Goal: Task Accomplishment & Management: Use online tool/utility

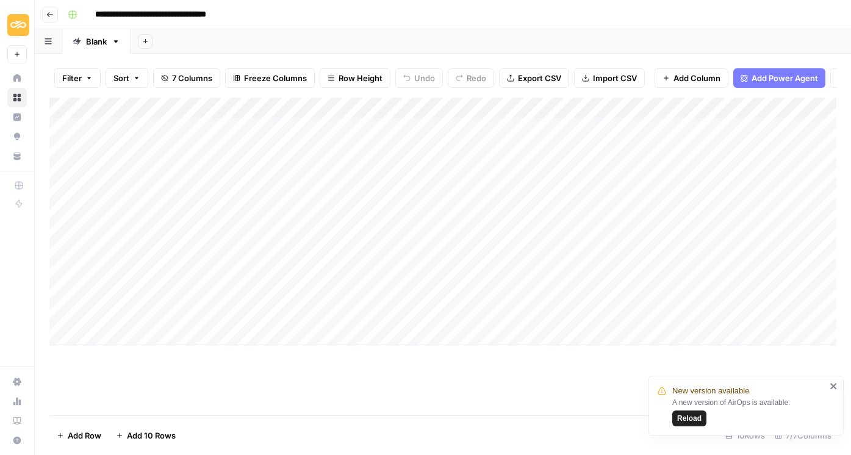
click at [684, 418] on span "Reload" at bounding box center [689, 418] width 24 height 11
click at [447, 373] on div "Add Column" at bounding box center [442, 257] width 787 height 318
click at [738, 107] on div "Add Column" at bounding box center [442, 222] width 787 height 248
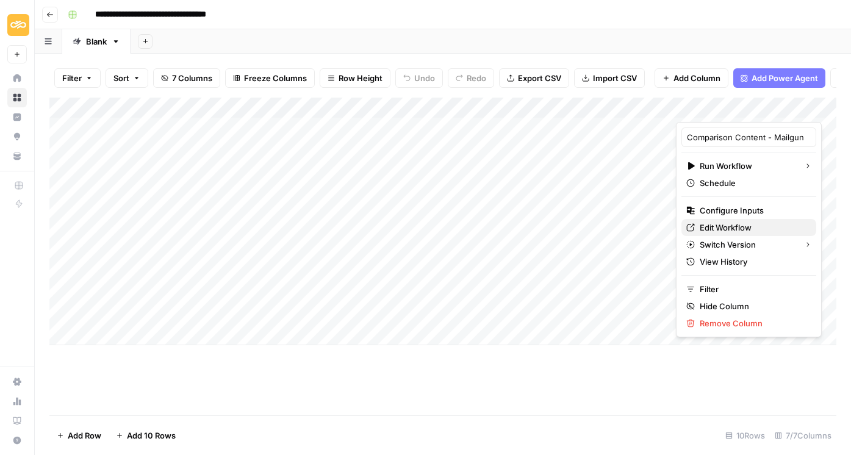
click at [720, 226] on span "Edit Workflow" at bounding box center [752, 227] width 107 height 12
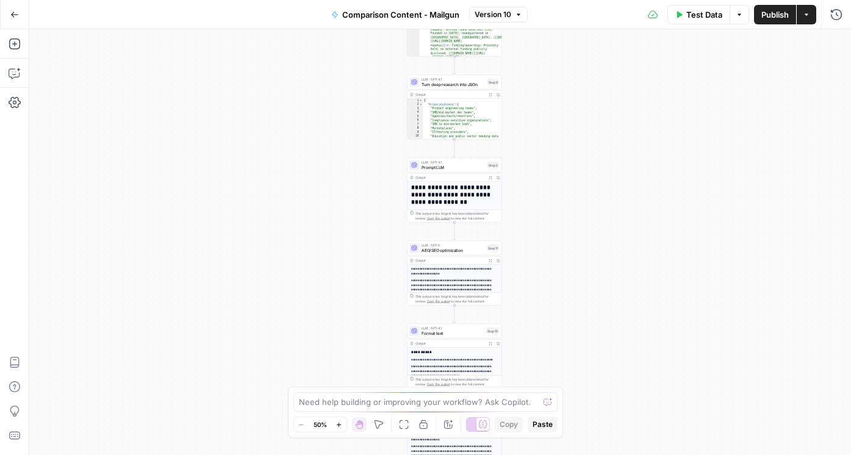
click at [734, 12] on button "Options" at bounding box center [739, 15] width 20 height 20
click at [685, 45] on span "Run Test" at bounding box center [705, 43] width 54 height 12
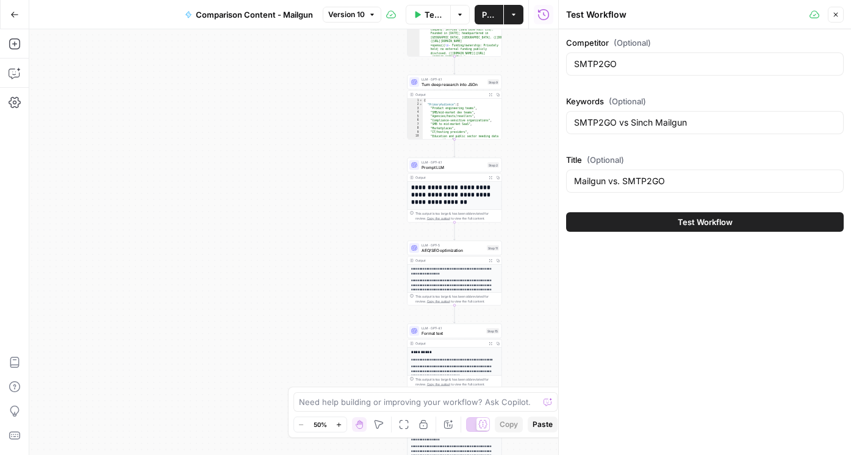
click at [680, 221] on span "Test Workflow" at bounding box center [705, 222] width 55 height 12
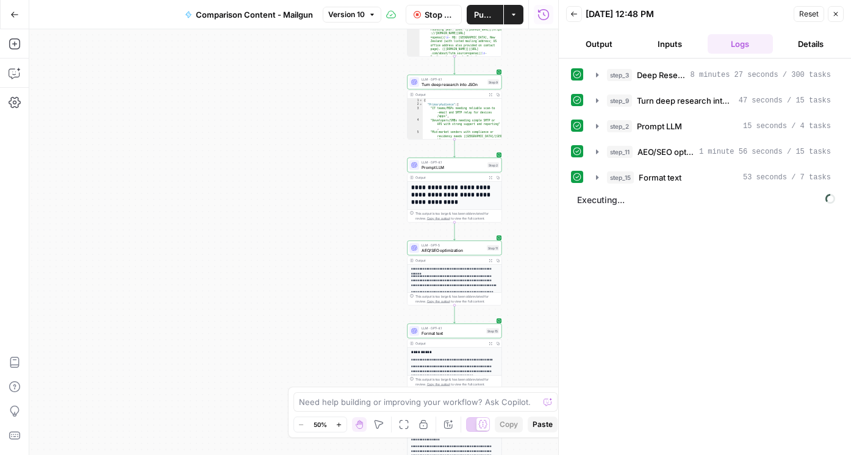
click at [710, 259] on div "step_3 Deep Research 8 minutes 27 seconds / 300 tasks step_9 Turn deep research…" at bounding box center [705, 257] width 268 height 384
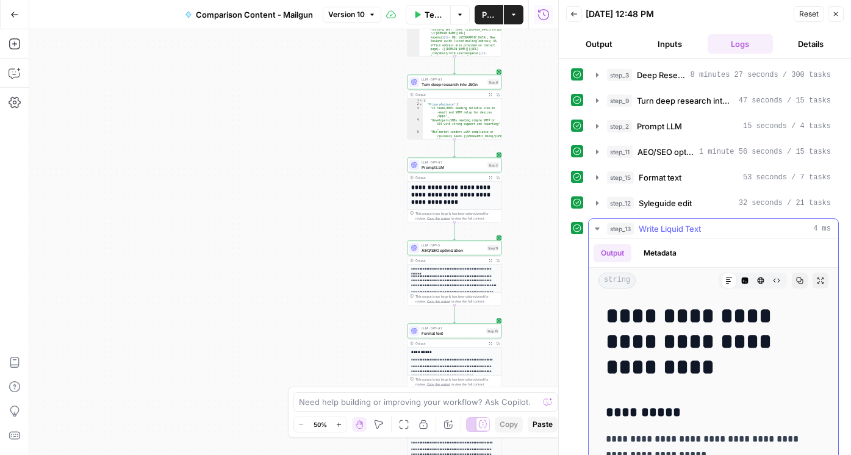
click at [800, 279] on icon "button" at bounding box center [799, 280] width 7 height 7
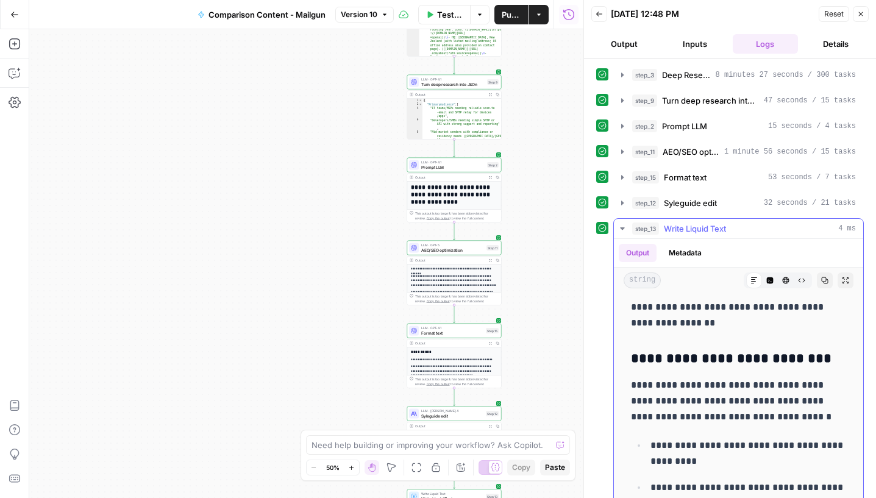
scroll to position [759, 0]
click at [823, 283] on icon "button" at bounding box center [824, 280] width 7 height 7
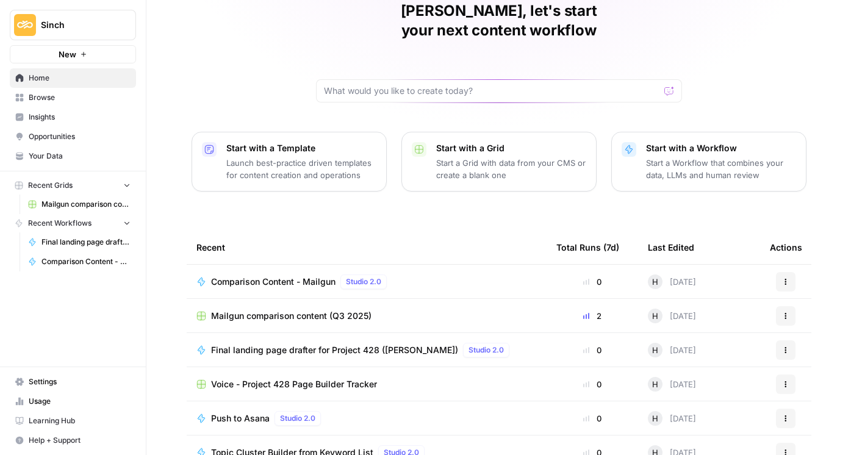
scroll to position [62, 0]
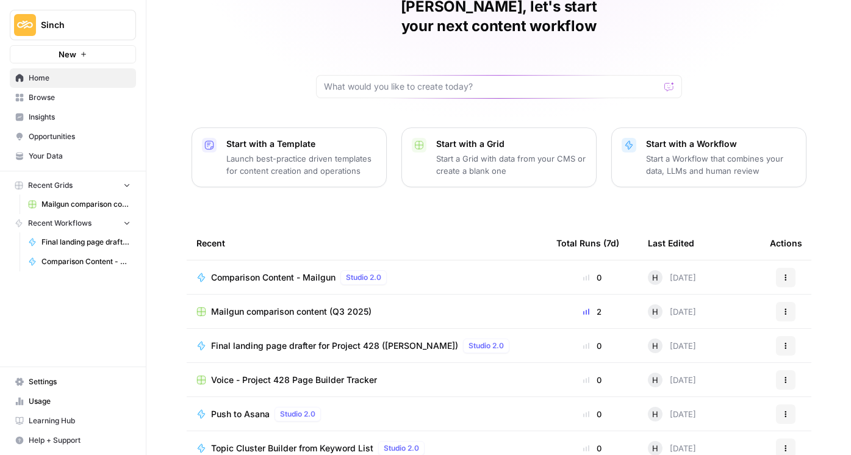
click at [323, 374] on span "Voice - Project 428 Page Builder Tracker" at bounding box center [294, 380] width 166 height 12
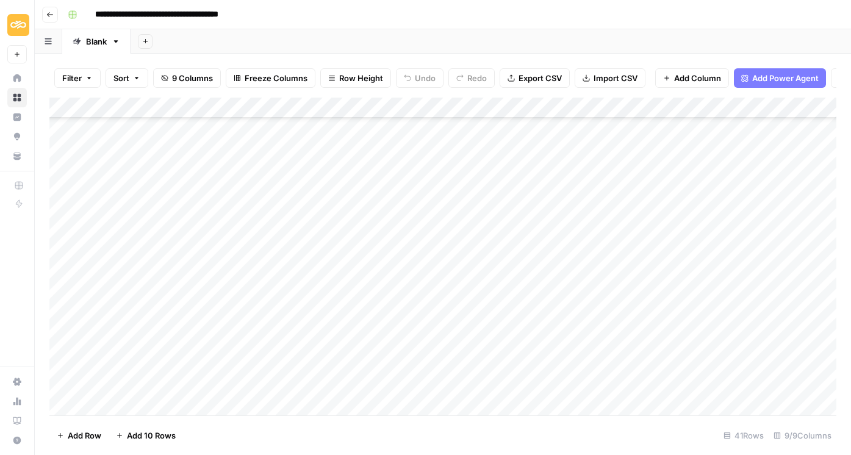
scroll to position [326, 0]
